Goal: Task Accomplishment & Management: Manage account settings

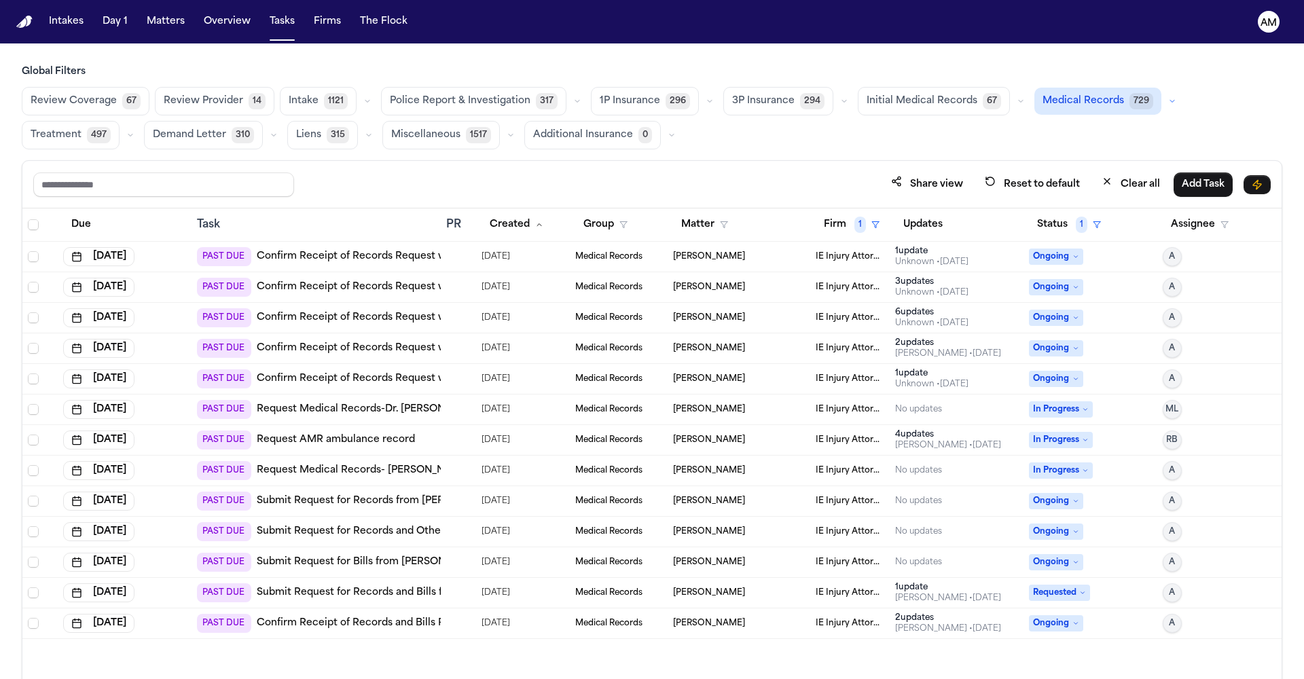
click at [350, 352] on link "Confirm Receipt of Records Request with Healthier Minds, Inc." at bounding box center [409, 349] width 304 height 14
click at [399, 384] on link "Confirm Receipt of Records Request with [GEOGRAPHIC_DATA]" at bounding box center [413, 379] width 312 height 14
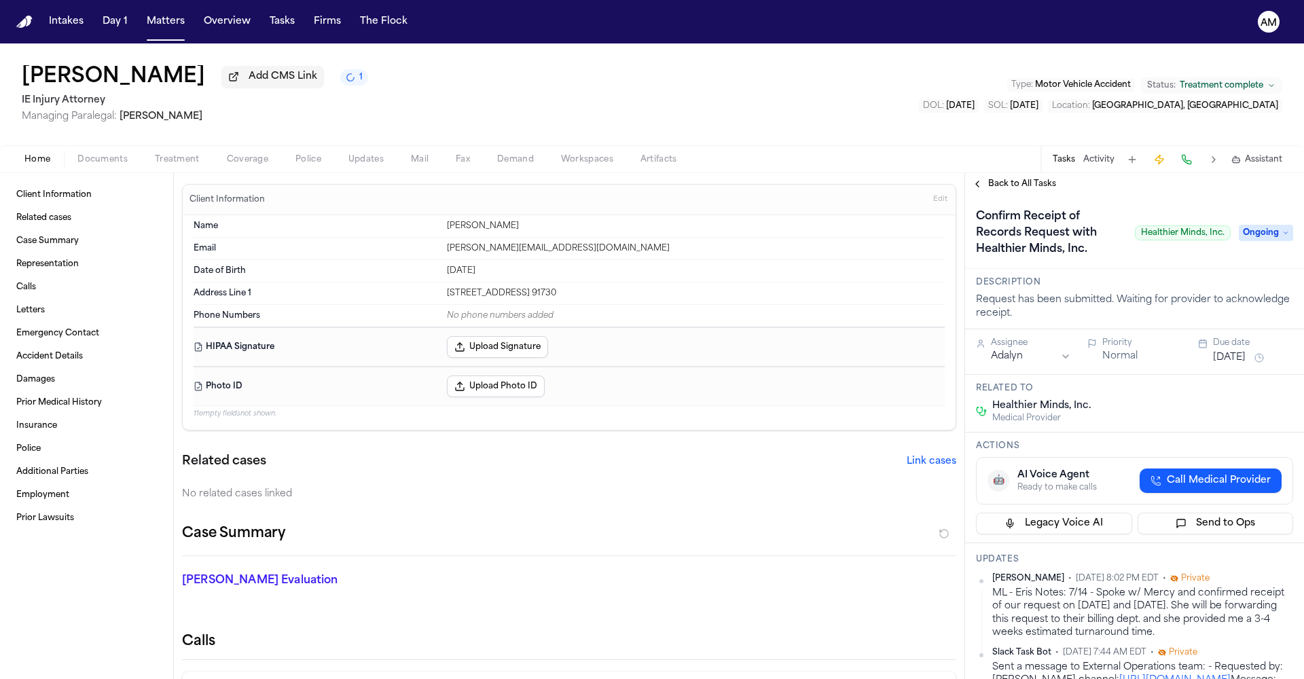
click at [1193, 478] on span "Call Medical Provider" at bounding box center [1219, 481] width 104 height 14
click at [160, 162] on span "Treatment" at bounding box center [177, 159] width 45 height 11
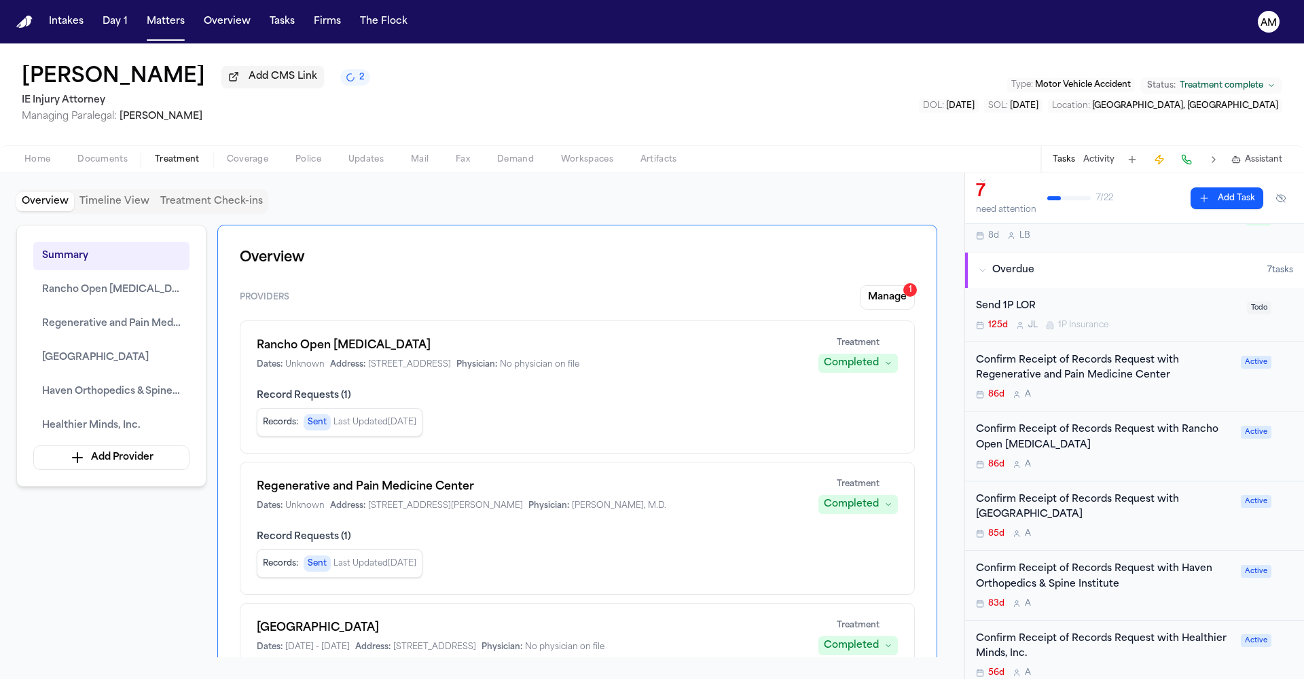
scroll to position [91, 0]
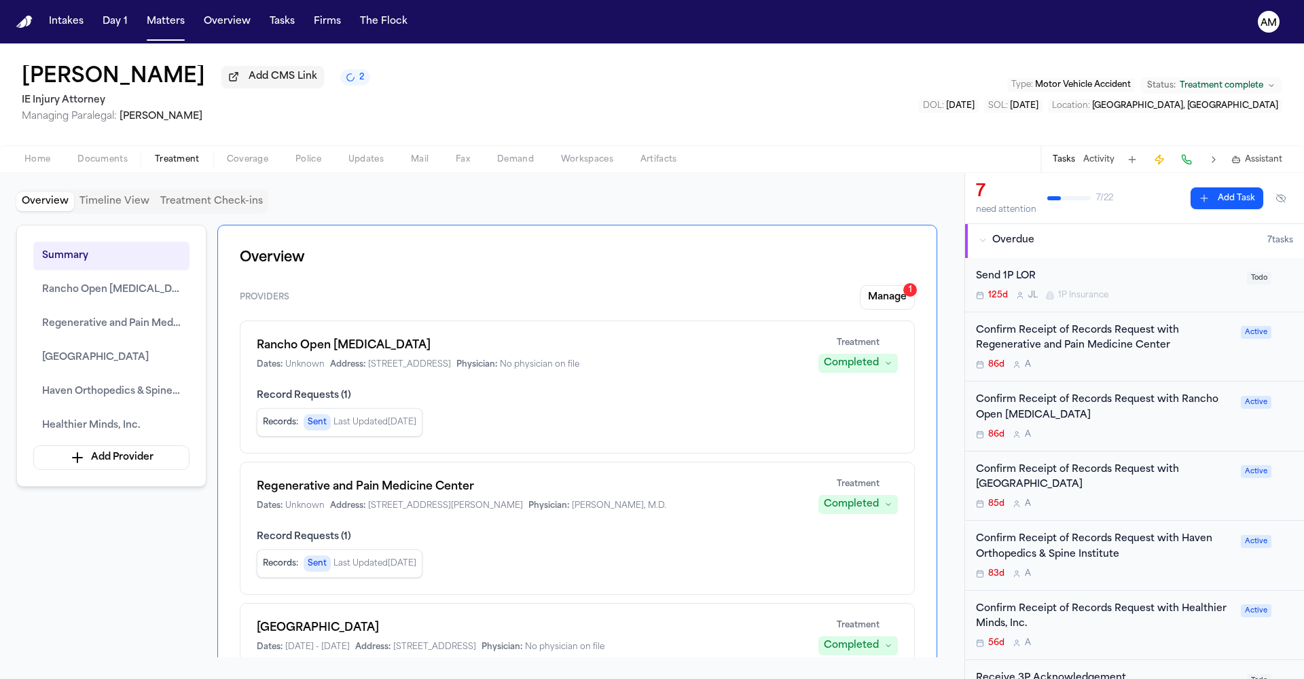
click at [1149, 632] on div "Confirm Receipt of Records Request with Healthier Minds, Inc. 56d A" at bounding box center [1104, 626] width 257 height 48
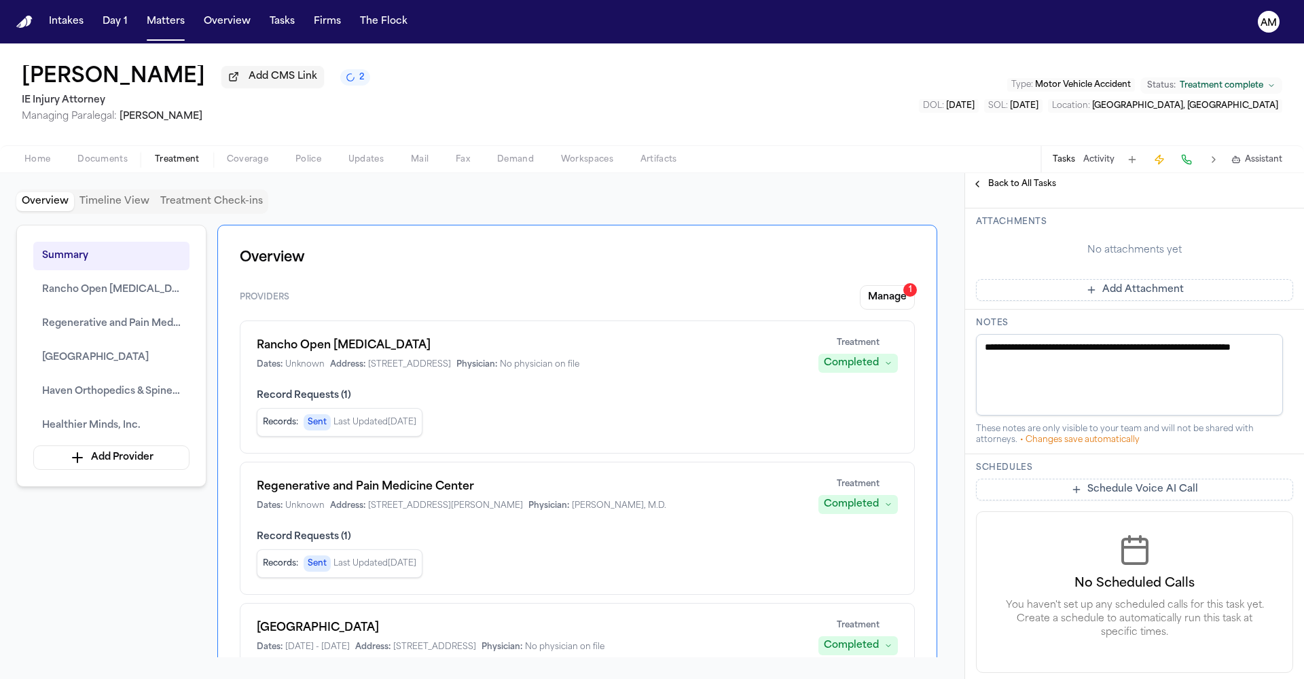
scroll to position [406, 0]
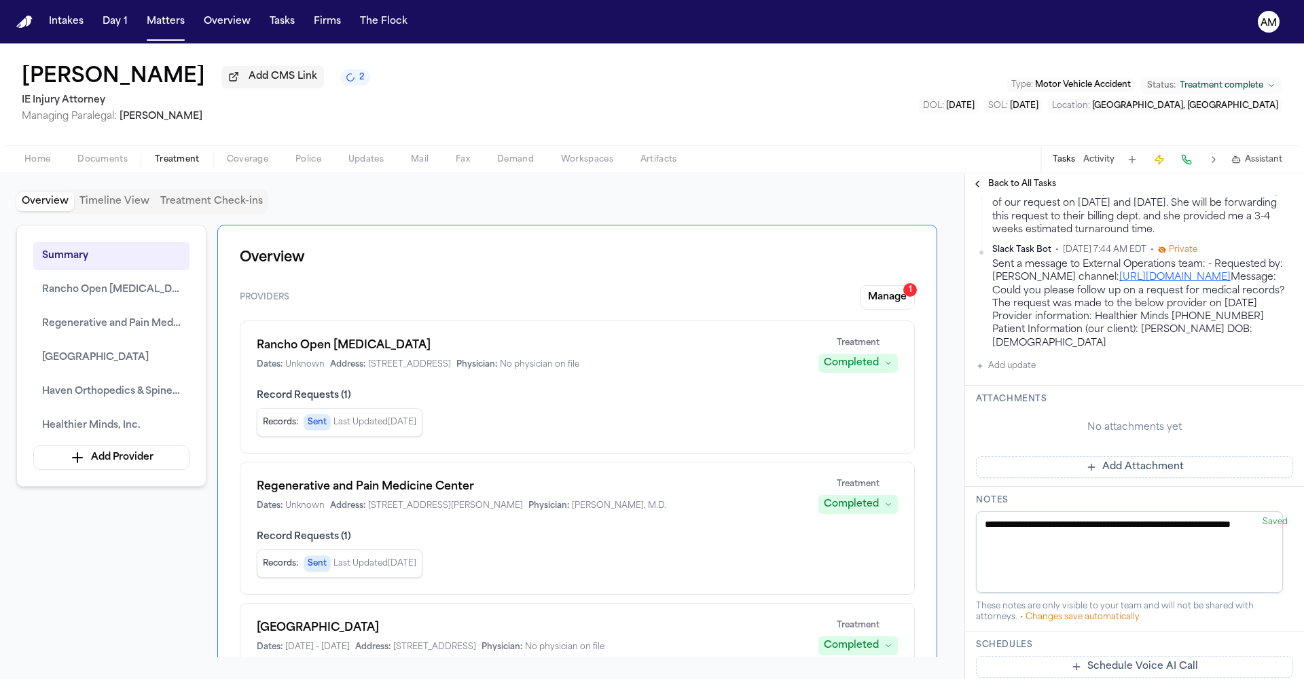
click at [1011, 374] on button "Add update" at bounding box center [1006, 366] width 60 height 16
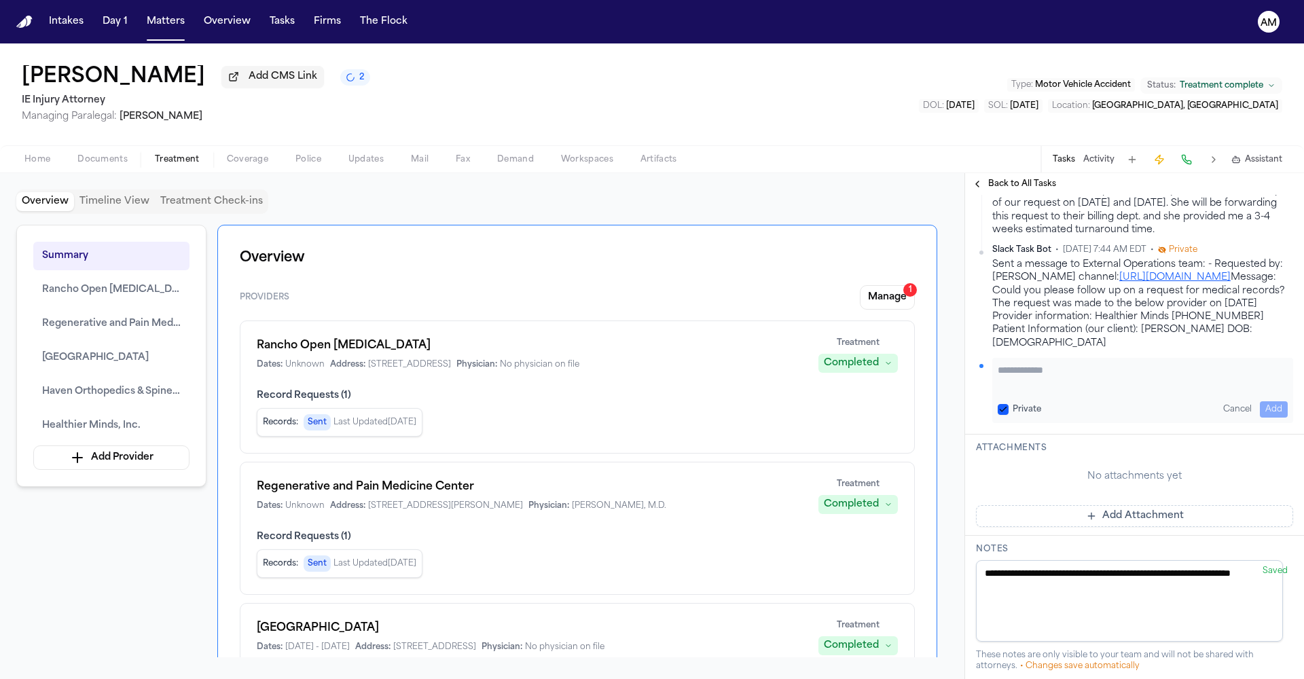
click at [1005, 415] on button "Private" at bounding box center [1003, 409] width 11 height 11
click at [1022, 391] on textarea "Add your update" at bounding box center [1143, 376] width 290 height 27
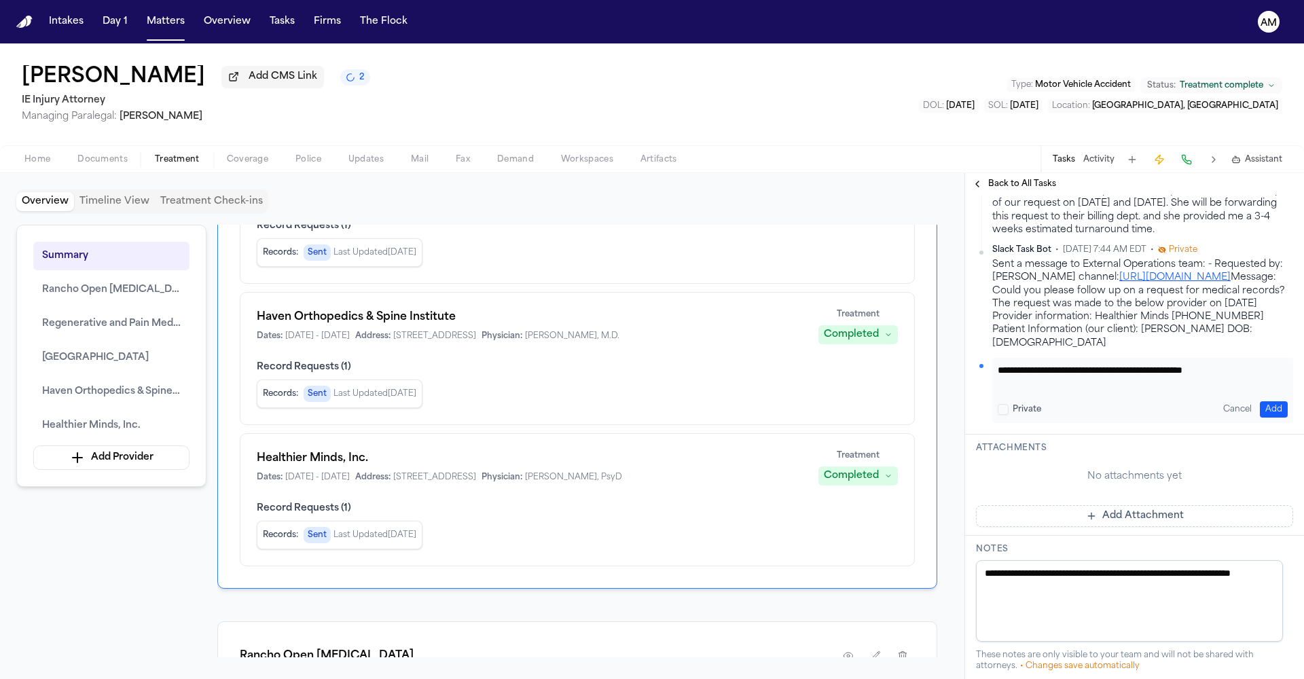
type textarea "**********"
click at [1264, 418] on button "Add" at bounding box center [1274, 409] width 28 height 16
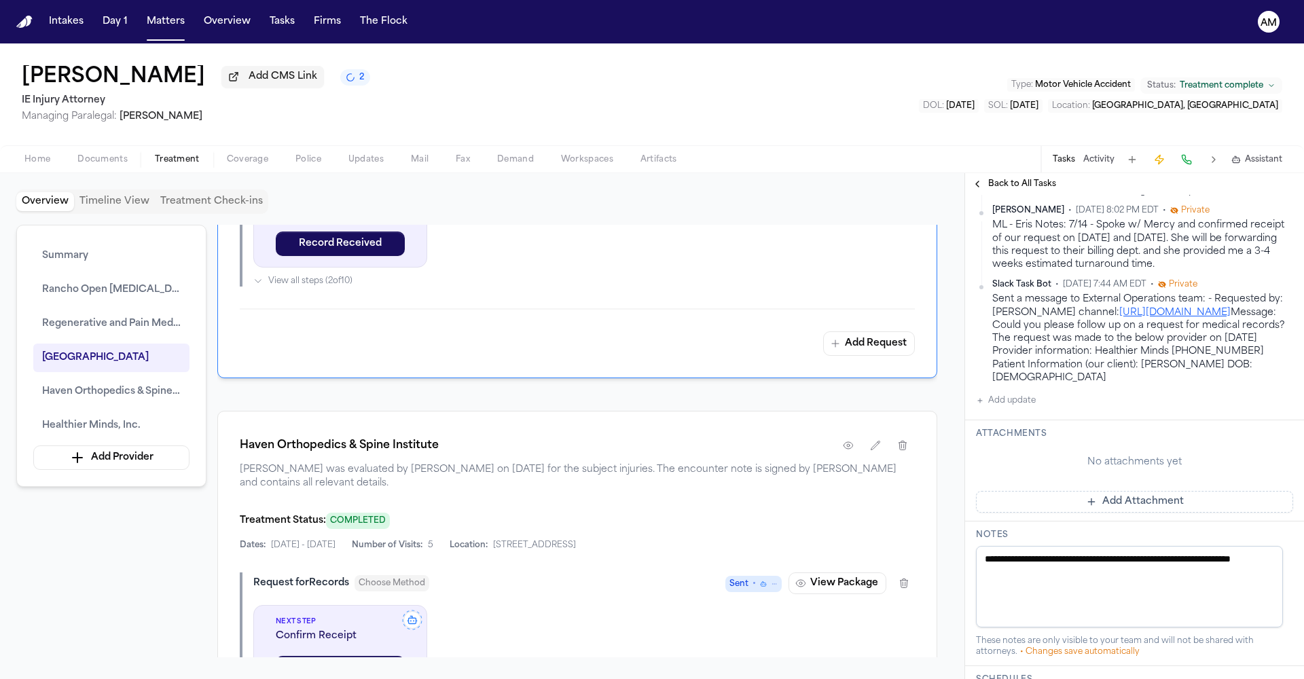
scroll to position [2597, 0]
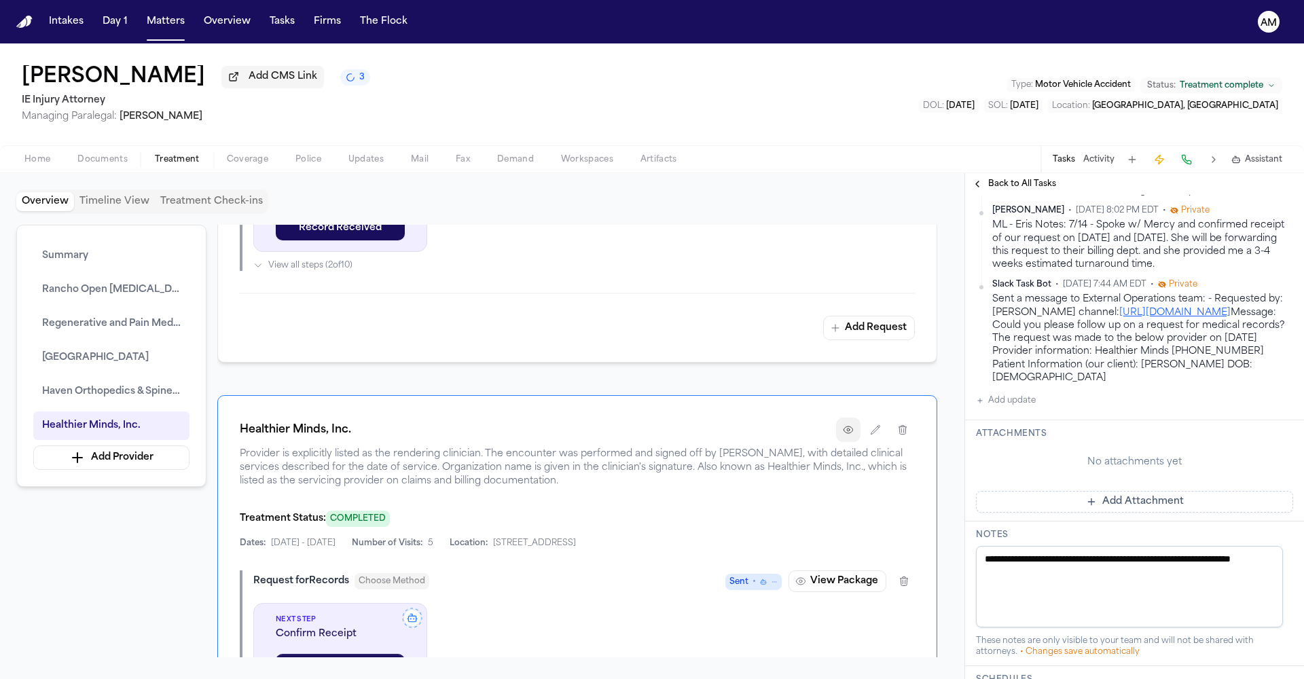
click at [849, 442] on button "button" at bounding box center [848, 430] width 24 height 24
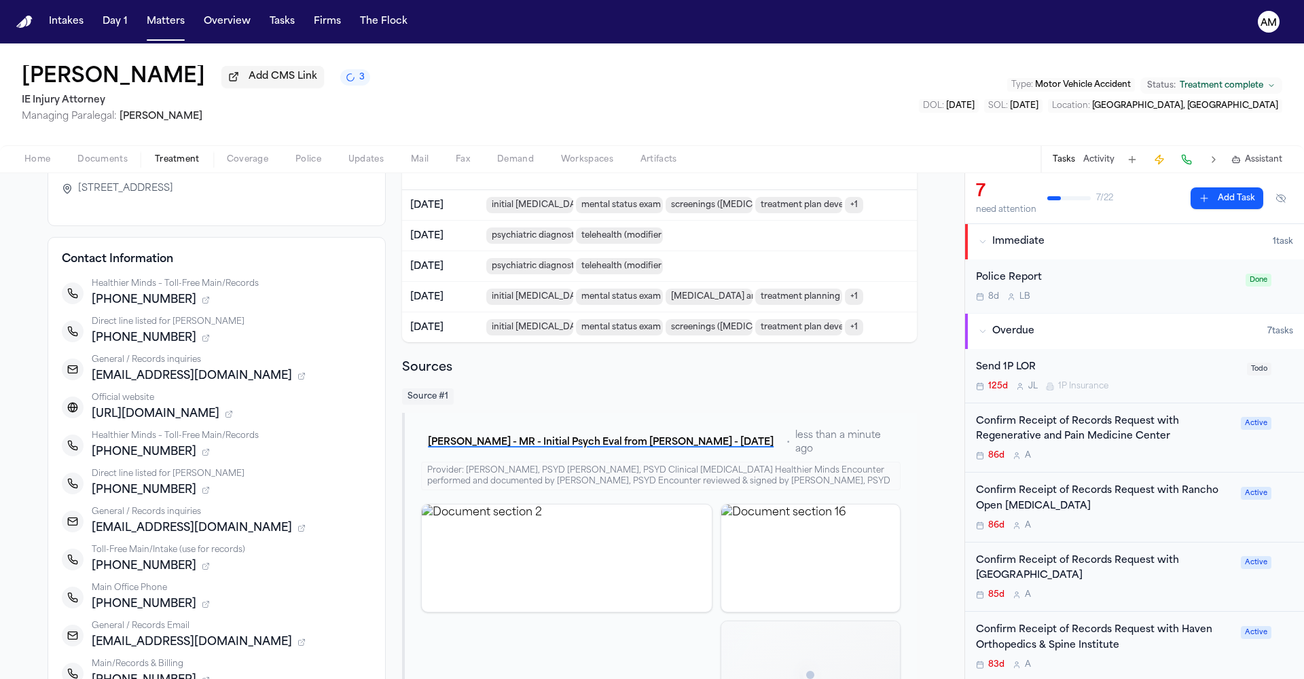
scroll to position [282, 0]
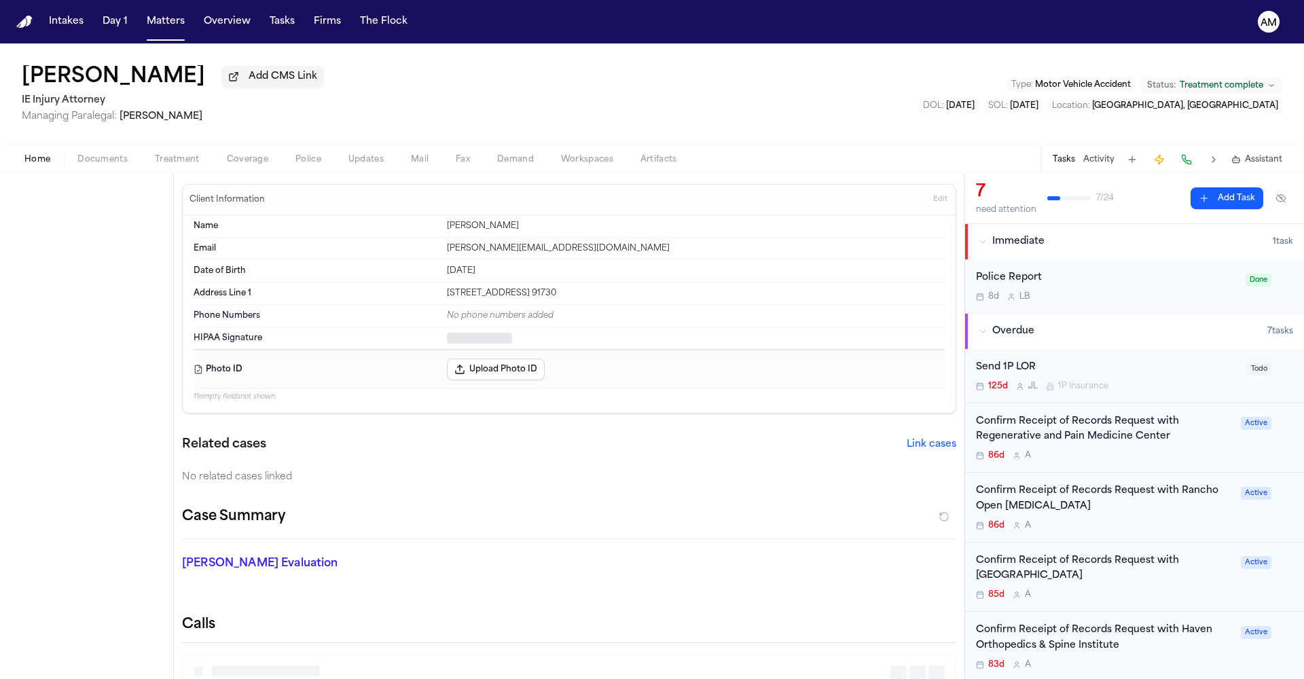
click at [40, 165] on span "Home" at bounding box center [37, 159] width 26 height 11
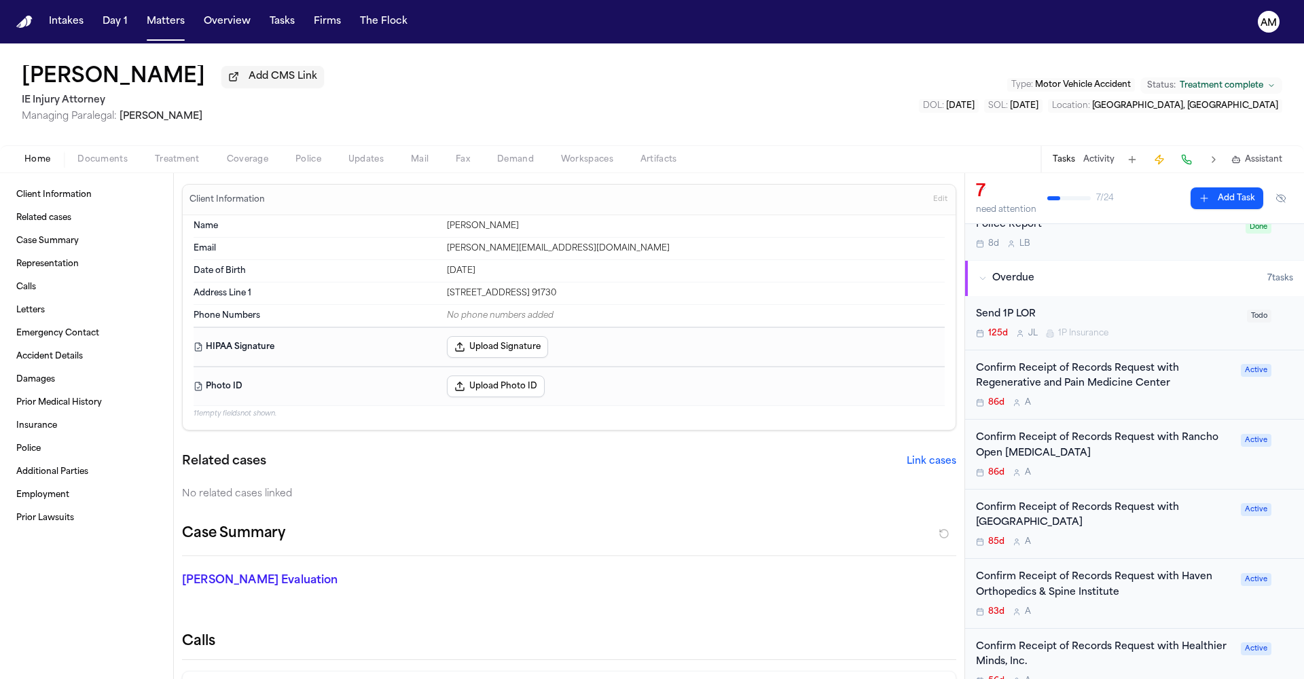
scroll to position [88, 0]
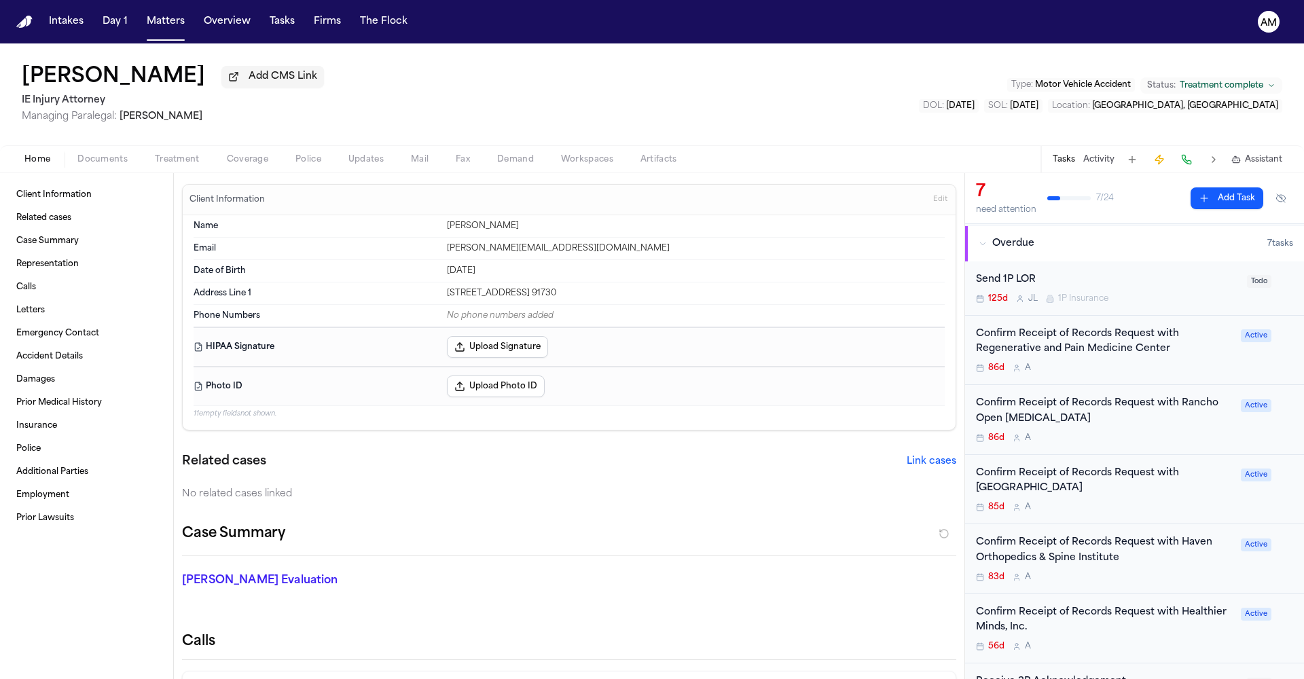
click at [1117, 634] on div "Confirm Receipt of Records Request with Healthier Minds, Inc. 56d A" at bounding box center [1104, 629] width 257 height 48
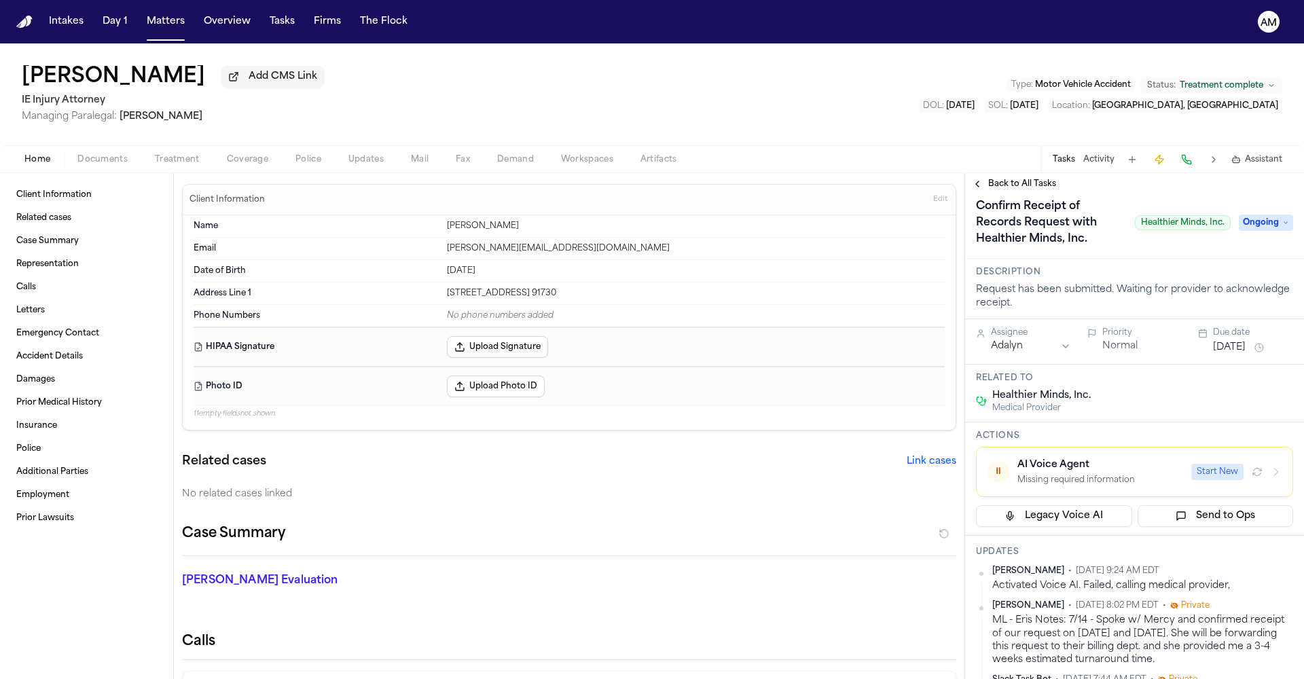
scroll to position [60, 0]
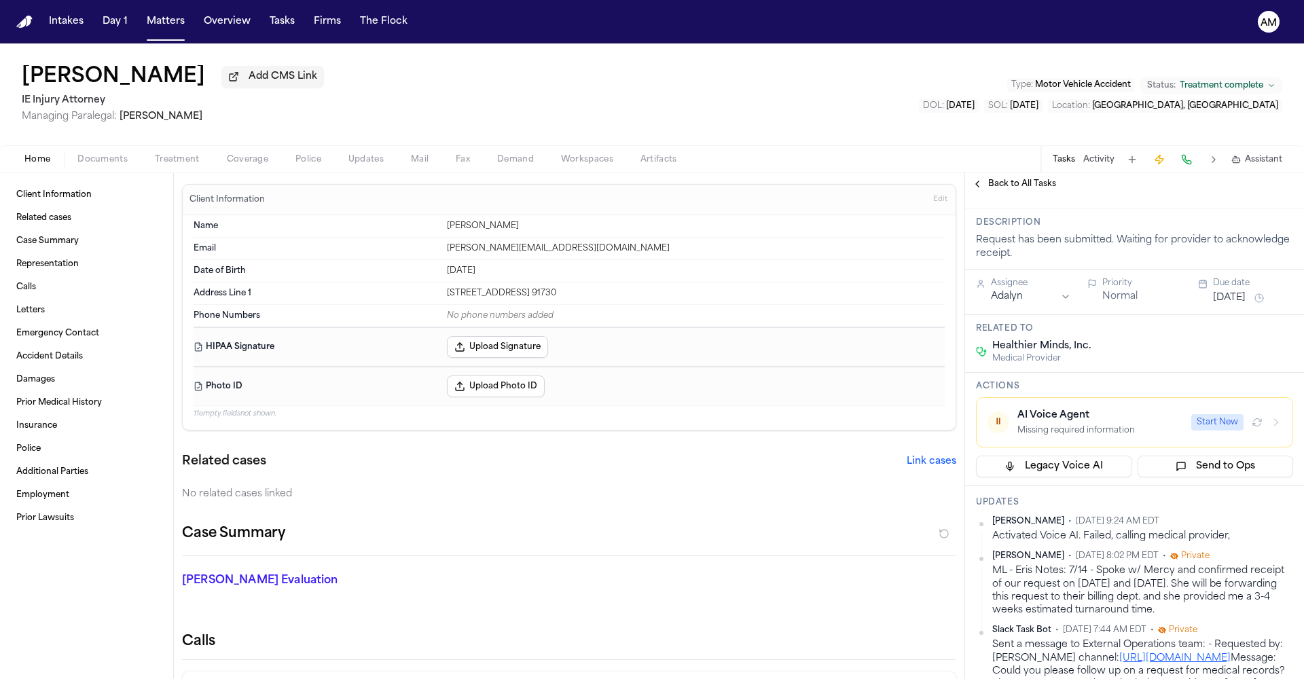
click at [1280, 524] on html "Intakes Day 1 Matters Overview Tasks Firms The Flock AM Alicia Acosta Add CMS L…" at bounding box center [652, 339] width 1304 height 679
click at [1248, 548] on div "Edit" at bounding box center [1240, 545] width 80 height 19
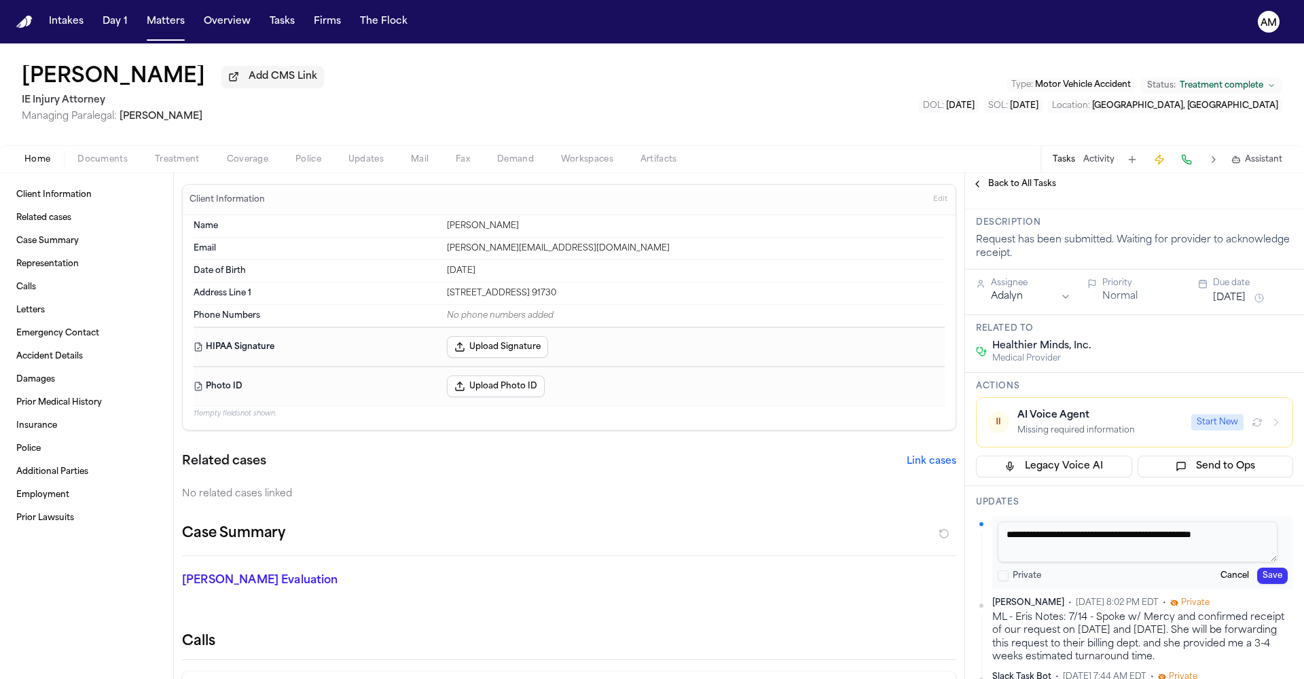
click at [1252, 542] on textarea "**********" at bounding box center [1138, 542] width 280 height 41
type textarea "**********"
click at [1268, 581] on button "Save" at bounding box center [1272, 576] width 31 height 16
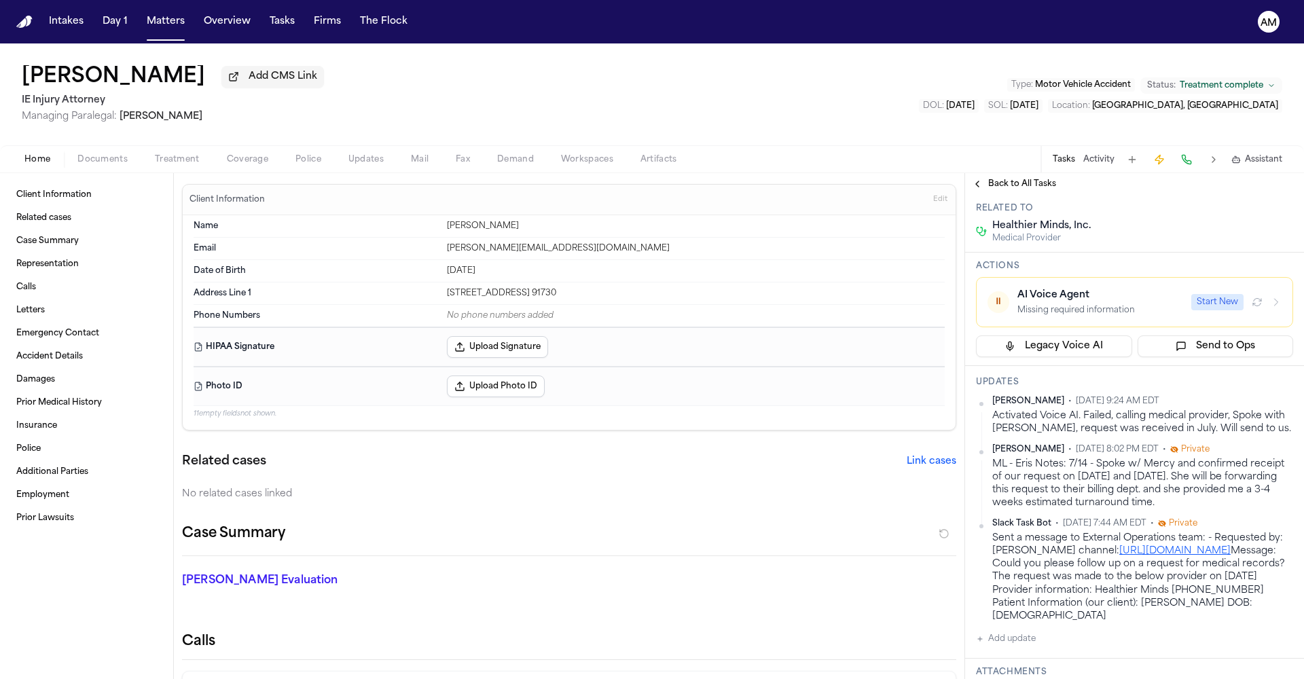
scroll to position [25, 0]
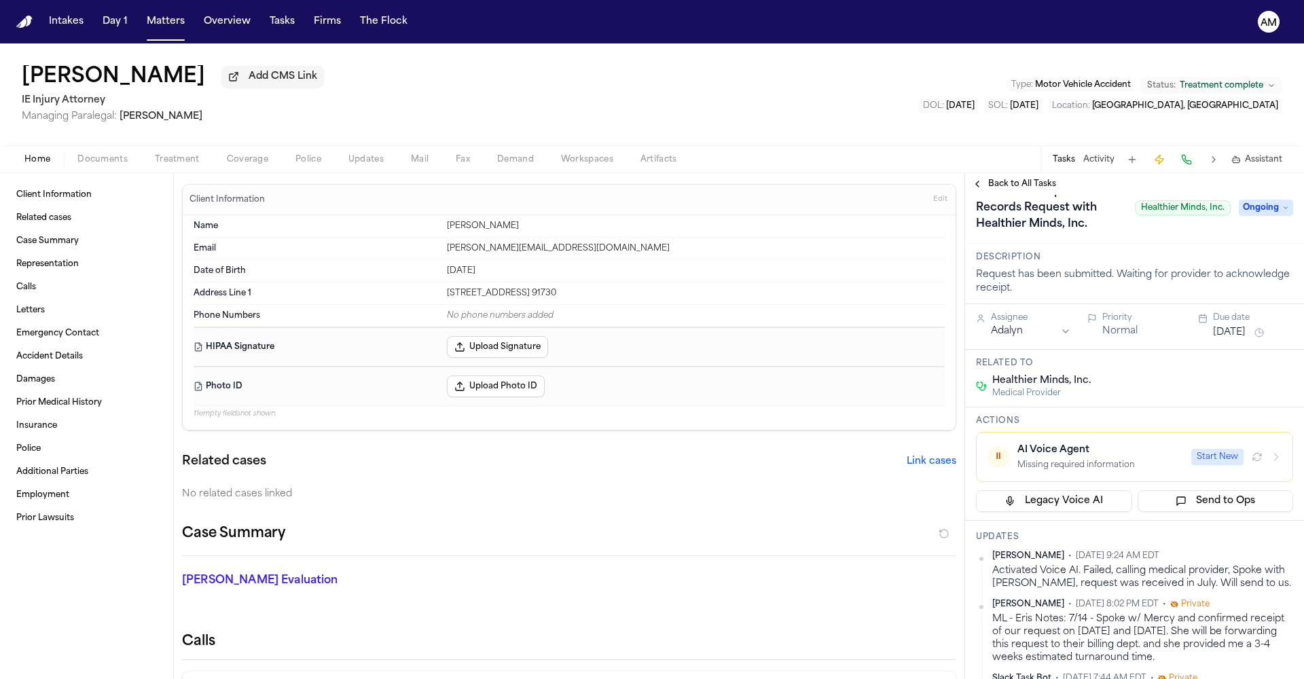
click at [1273, 559] on html "Intakes Day 1 Matters Overview Tasks Firms The Flock AM Alicia Acosta Add CMS L…" at bounding box center [652, 339] width 1304 height 679
click at [1238, 578] on div "Edit" at bounding box center [1240, 580] width 80 height 19
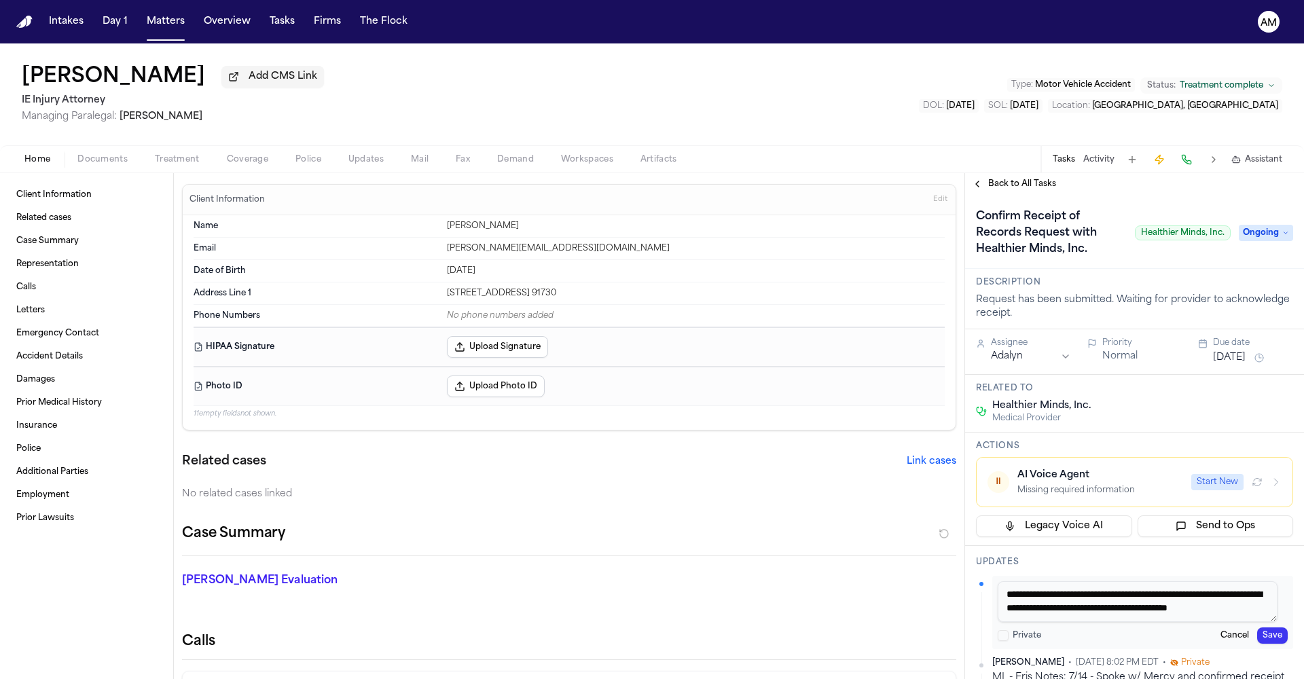
scroll to position [12, 0]
click at [1091, 617] on textarea "**********" at bounding box center [1138, 601] width 280 height 41
type textarea "**********"
click at [1264, 638] on button "Save" at bounding box center [1272, 636] width 31 height 16
